Goal: Find specific fact: Find specific fact

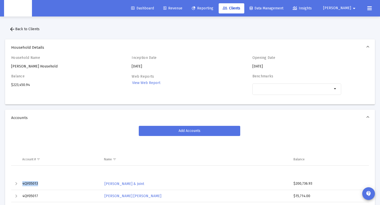
drag, startPoint x: 38, startPoint y: 185, endPoint x: 23, endPoint y: 185, distance: 15.7
click at [23, 185] on td "4QY05013" at bounding box center [60, 184] width 82 height 12
copy td "4QY05013"
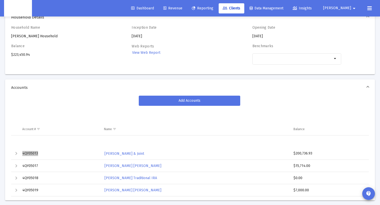
scroll to position [83, 0]
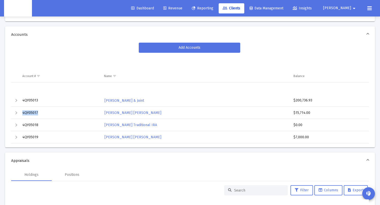
drag, startPoint x: 38, startPoint y: 114, endPoint x: 23, endPoint y: 113, distance: 15.8
click at [23, 113] on td "4QY05017" at bounding box center [60, 113] width 82 height 12
copy td "4QY05017"
drag, startPoint x: 41, startPoint y: 139, endPoint x: 23, endPoint y: 137, distance: 18.5
click at [23, 137] on td "4QY05019" at bounding box center [60, 137] width 82 height 12
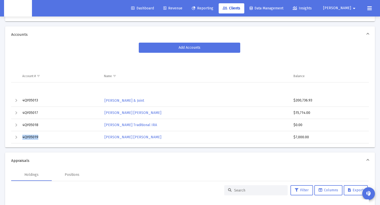
copy td "4QY05019"
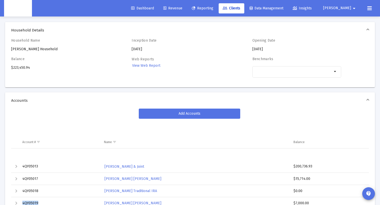
scroll to position [75, 0]
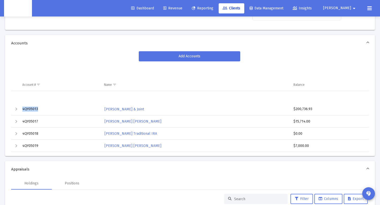
drag, startPoint x: 39, startPoint y: 111, endPoint x: 23, endPoint y: 109, distance: 16.4
click at [23, 109] on td "4QY05013" at bounding box center [60, 109] width 82 height 12
copy td "4QY05013"
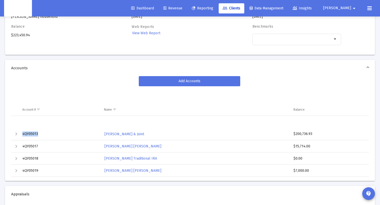
scroll to position [0, 0]
